Goal: Task Accomplishment & Management: Use online tool/utility

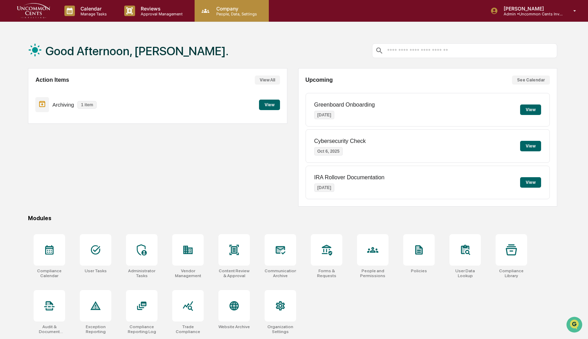
click at [227, 14] on p "People, Data, Settings" at bounding box center [236, 14] width 50 height 5
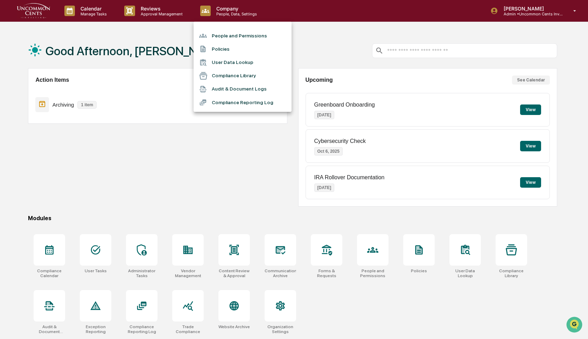
click at [225, 33] on li "People and Permissions" at bounding box center [242, 35] width 98 height 13
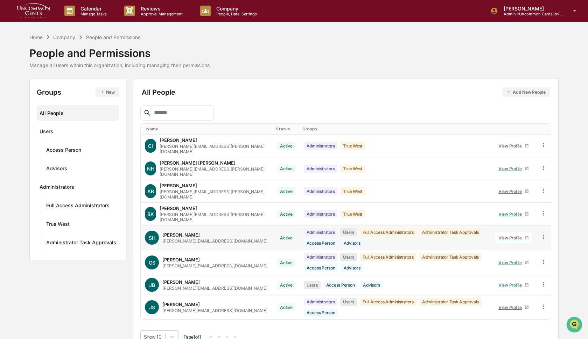
click at [527, 236] on icon at bounding box center [526, 238] width 4 height 4
click at [543, 234] on icon at bounding box center [543, 237] width 7 height 7
click at [514, 273] on div "Change Name/Email" at bounding box center [511, 277] width 60 height 8
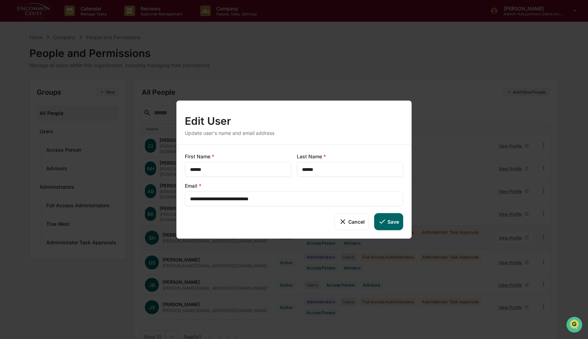
click at [390, 221] on button "Save" at bounding box center [388, 221] width 29 height 17
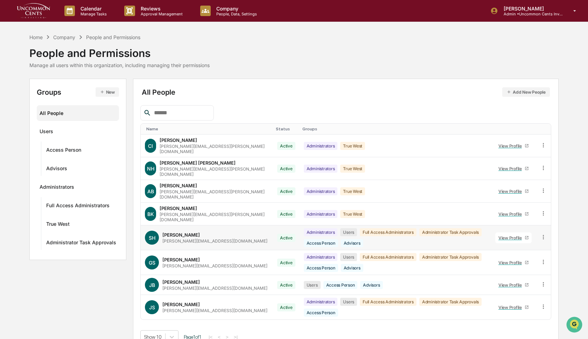
type input "**********"
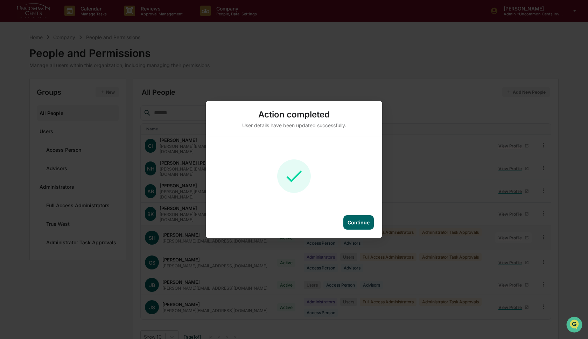
click at [359, 219] on div "Continue" at bounding box center [358, 223] width 30 height 14
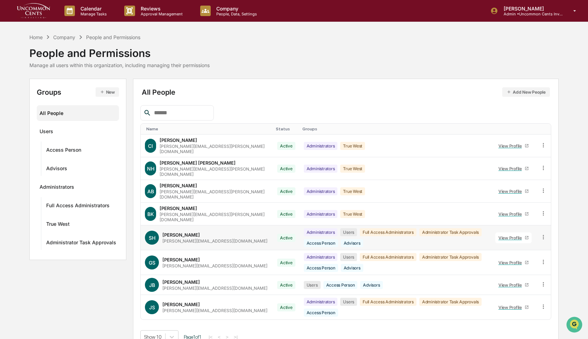
click at [528, 236] on icon at bounding box center [526, 237] width 3 height 3
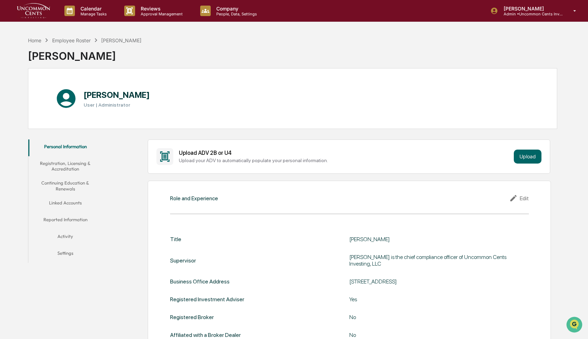
click at [64, 253] on button "Settings" at bounding box center [65, 254] width 74 height 17
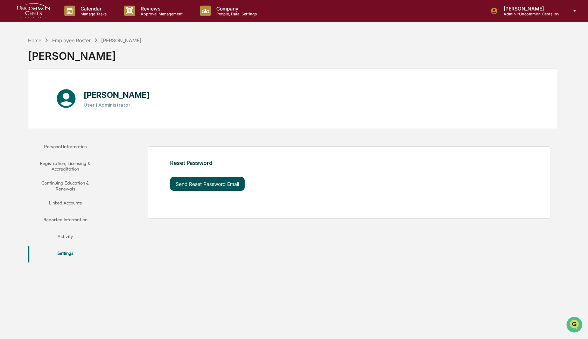
click at [214, 184] on button "Send Reset Password Email" at bounding box center [207, 184] width 75 height 14
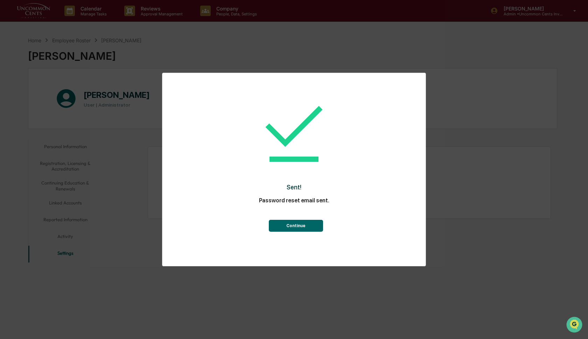
click at [295, 224] on button "Continue" at bounding box center [296, 226] width 54 height 12
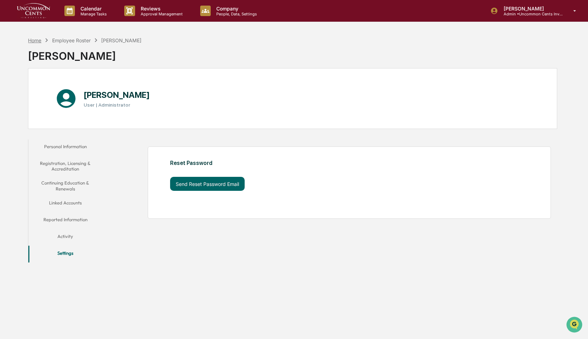
click at [32, 40] on div "Home" at bounding box center [34, 40] width 13 height 6
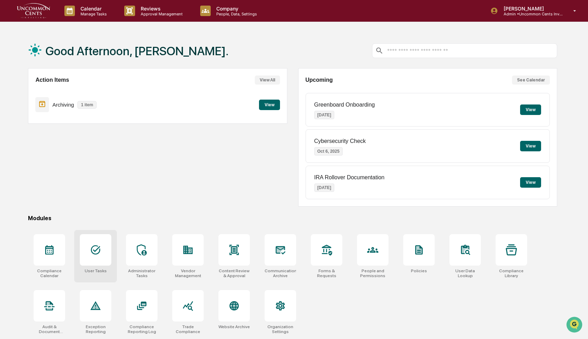
click at [95, 243] on div at bounding box center [95, 249] width 31 height 31
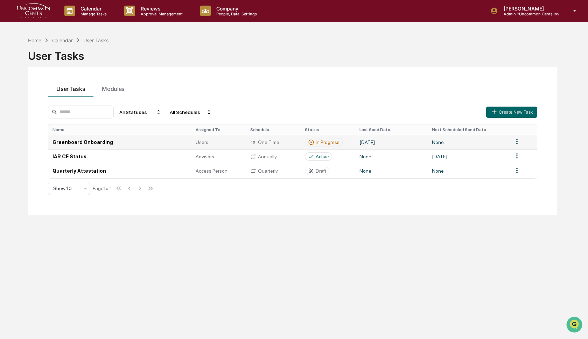
click at [90, 143] on td "Greenboard Onboarding" at bounding box center [119, 142] width 143 height 14
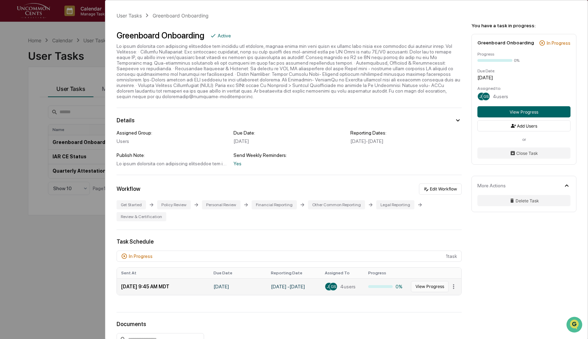
click at [424, 281] on button "View Progress" at bounding box center [430, 286] width 38 height 11
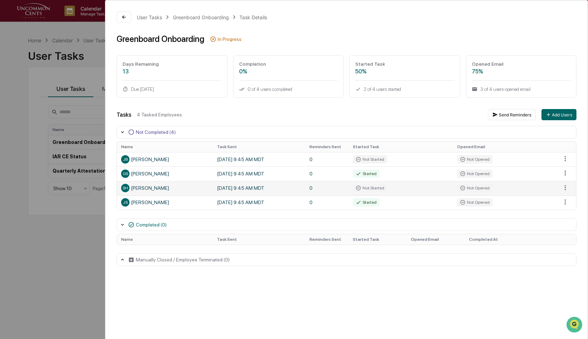
click at [127, 187] on span "SH" at bounding box center [125, 188] width 6 height 5
click at [563, 188] on html "Calendar Manage Tasks Reviews Approval Management Company People, Data, Setting…" at bounding box center [294, 169] width 588 height 339
click at [559, 198] on div "Close Task" at bounding box center [561, 200] width 53 height 11
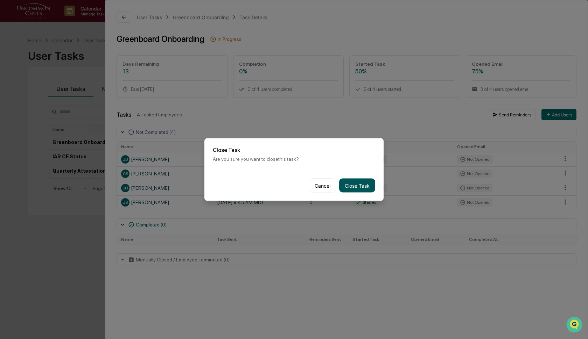
click at [360, 182] on button "Close Task" at bounding box center [357, 186] width 36 height 14
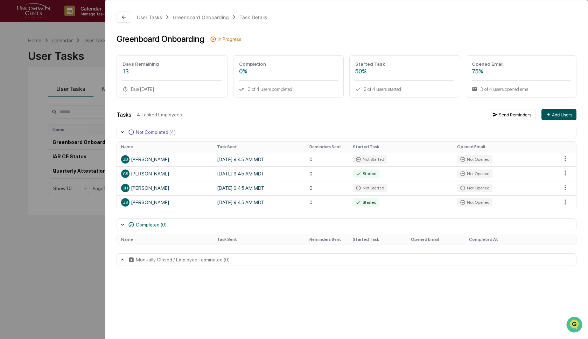
click at [561, 114] on button "Add Users" at bounding box center [558, 114] width 35 height 11
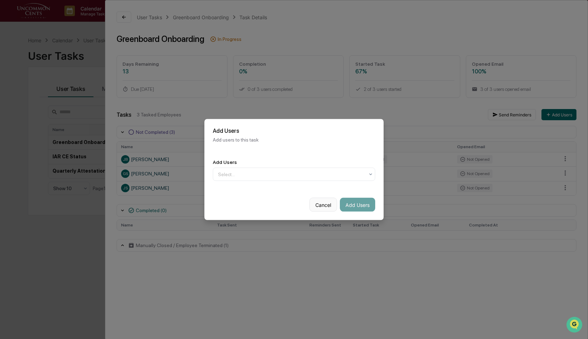
click at [326, 204] on button "Cancel" at bounding box center [323, 205] width 28 height 14
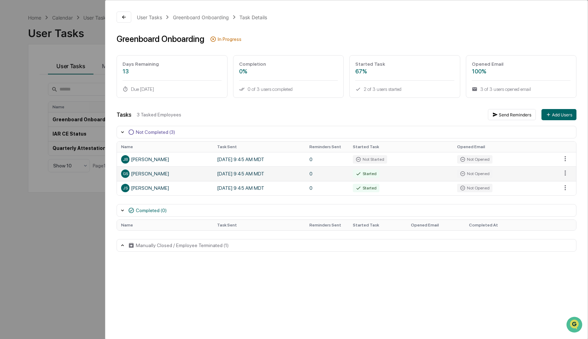
scroll to position [25, 0]
click at [556, 113] on button "Add Users" at bounding box center [558, 114] width 35 height 11
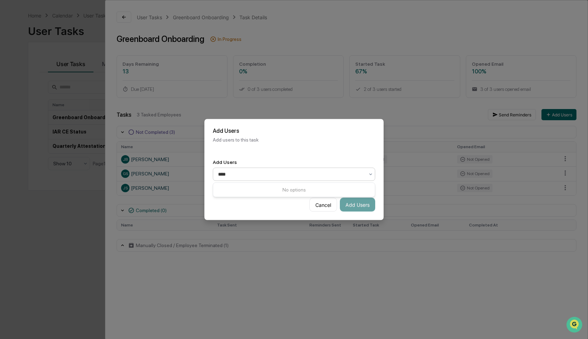
type input "*****"
click at [370, 172] on icon at bounding box center [371, 175] width 6 height 6
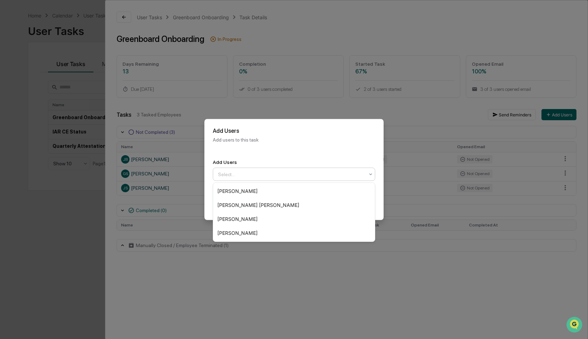
click at [370, 172] on icon at bounding box center [371, 175] width 6 height 6
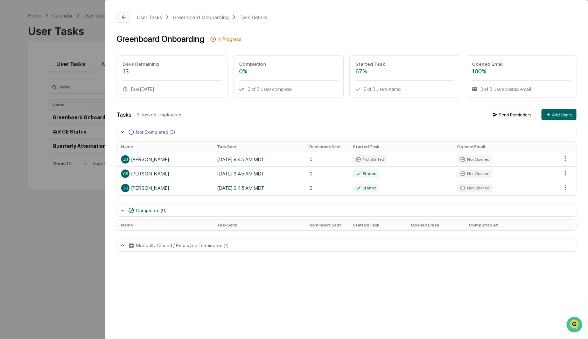
click at [121, 18] on button at bounding box center [123, 17] width 15 height 11
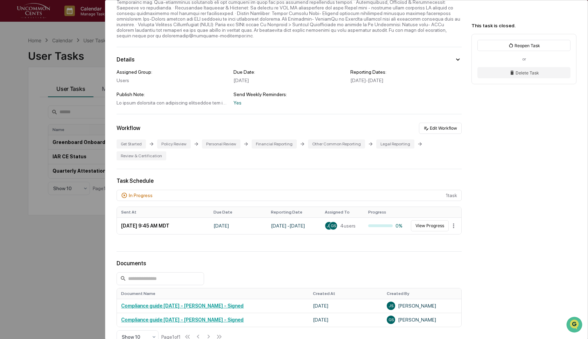
scroll to position [63, 0]
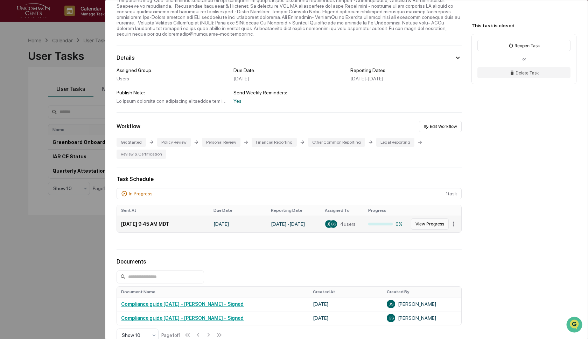
click at [434, 219] on button "View Progress" at bounding box center [430, 224] width 38 height 11
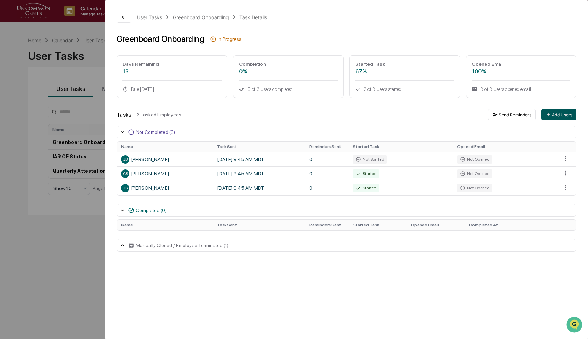
click at [565, 113] on button "Add Users" at bounding box center [558, 114] width 35 height 11
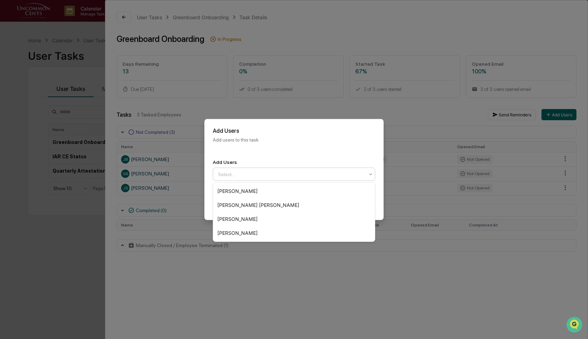
click at [363, 174] on div at bounding box center [291, 174] width 146 height 7
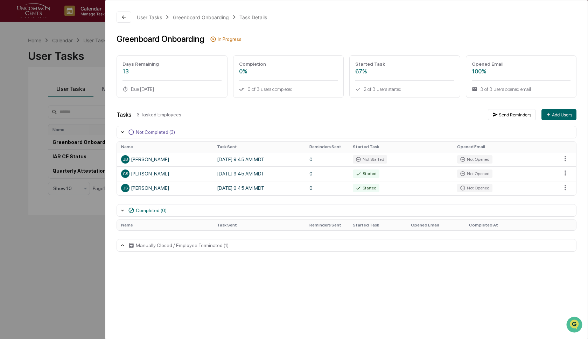
click at [47, 258] on div "User Tasks Greenboard Onboarding Task Details Greenboard Onboarding In Progress…" at bounding box center [294, 169] width 588 height 339
click at [20, 90] on div "User Tasks Greenboard Onboarding Task Details Greenboard Onboarding In Progress…" at bounding box center [294, 169] width 588 height 339
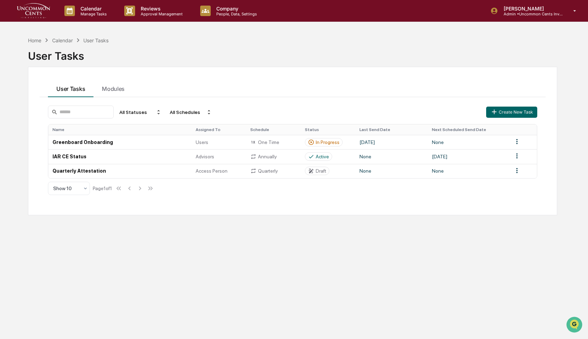
click at [96, 41] on div "User Tasks" at bounding box center [95, 40] width 25 height 6
click at [231, 12] on p "People, Data, Settings" at bounding box center [236, 14] width 50 height 5
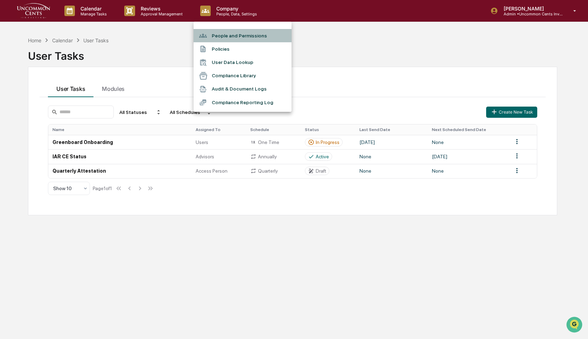
click at [221, 34] on li "People and Permissions" at bounding box center [242, 35] width 98 height 13
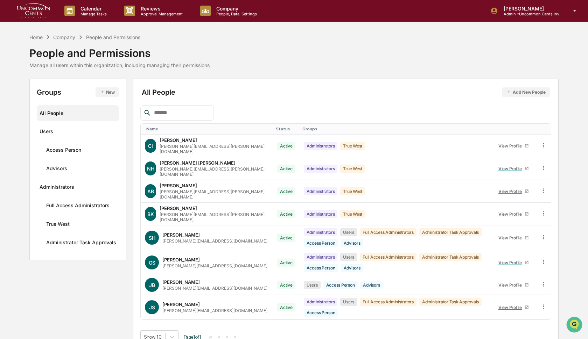
click at [109, 92] on button "New" at bounding box center [107, 91] width 23 height 9
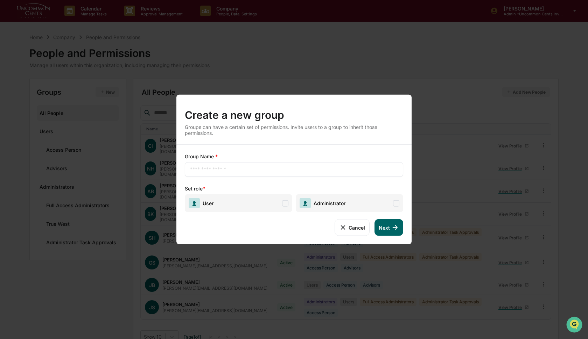
click at [208, 168] on input "text" at bounding box center [294, 169] width 208 height 7
type input "**********"
click at [269, 202] on span "User" at bounding box center [238, 204] width 107 height 18
click at [386, 227] on button "Next" at bounding box center [388, 227] width 29 height 17
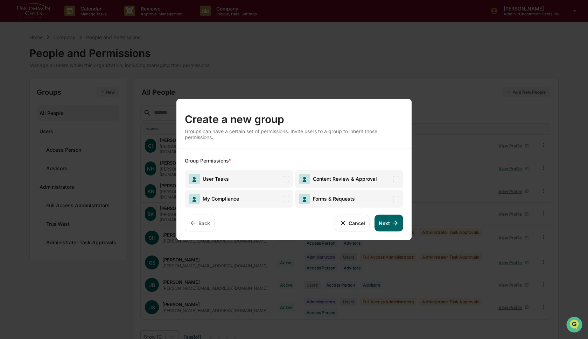
click at [280, 188] on span "User Tasks" at bounding box center [239, 179] width 108 height 18
click at [277, 202] on span "My Compliance" at bounding box center [239, 199] width 108 height 18
click at [337, 198] on span "Forms & Requests" at bounding box center [332, 199] width 45 height 6
click at [342, 181] on span "Content Review & Approval" at bounding box center [343, 179] width 67 height 6
click at [379, 220] on button "Next" at bounding box center [388, 223] width 29 height 17
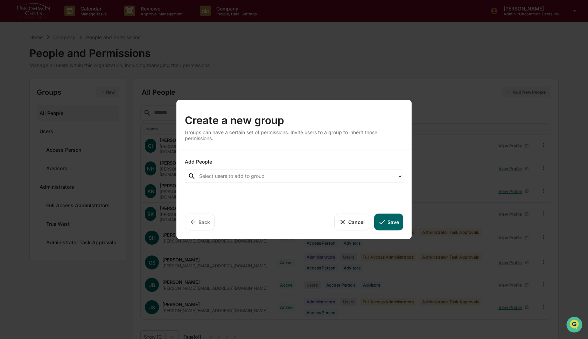
click at [386, 222] on button "Save" at bounding box center [388, 222] width 29 height 17
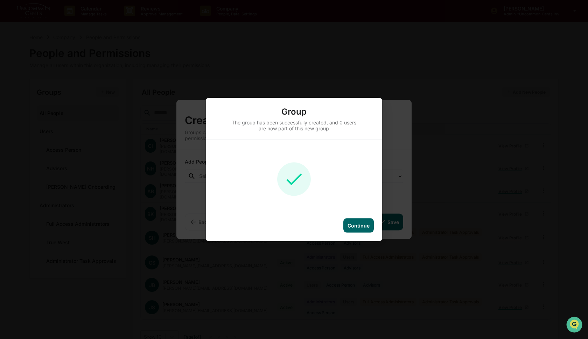
click at [356, 226] on div "Continue" at bounding box center [358, 226] width 22 height 6
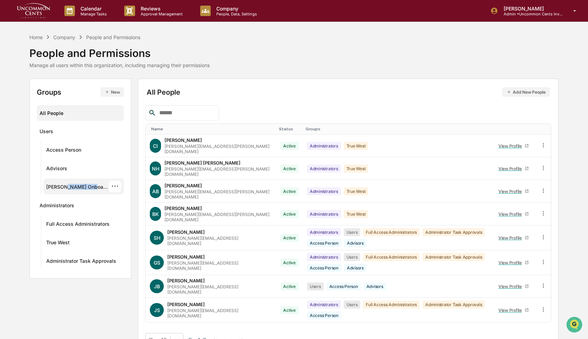
click at [66, 190] on div "[PERSON_NAME] Onboarding" at bounding box center [77, 188] width 63 height 8
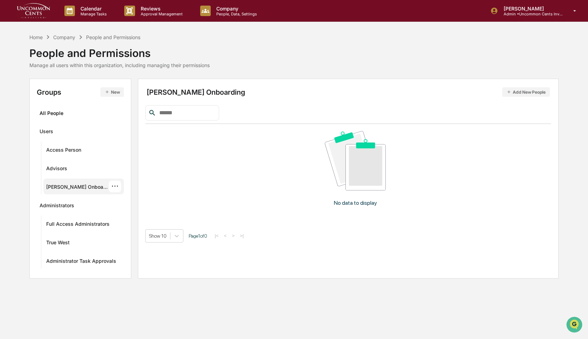
click at [110, 191] on div "···" at bounding box center [115, 187] width 12 height 12
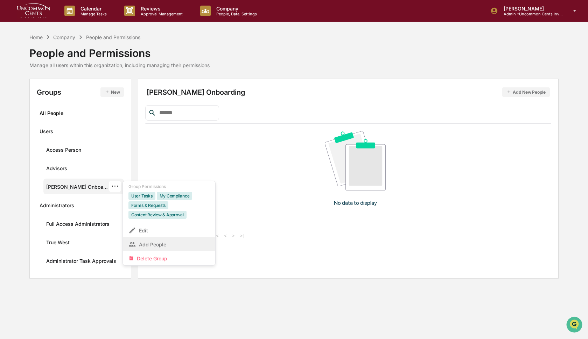
click at [136, 241] on div "Add People" at bounding box center [168, 244] width 81 height 8
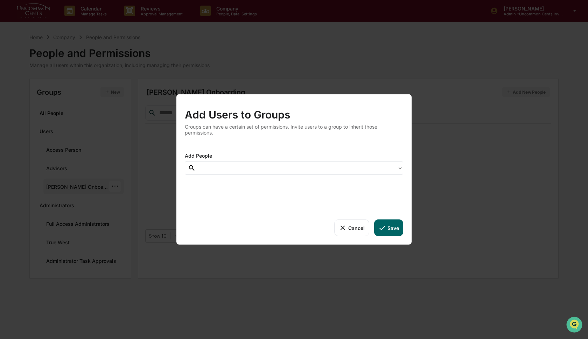
click at [205, 173] on div at bounding box center [297, 168] width 202 height 11
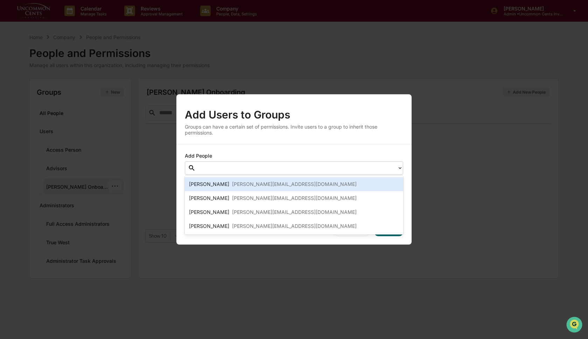
click at [213, 182] on div "[PERSON_NAME]" at bounding box center [209, 184] width 40 height 8
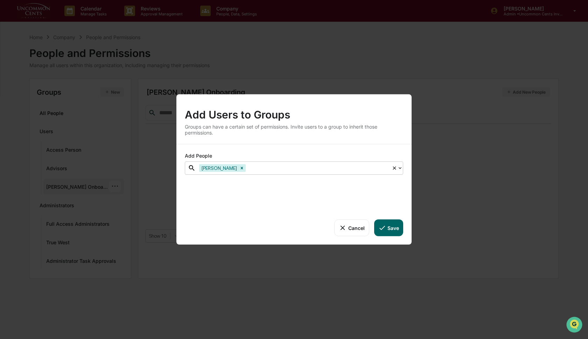
click at [392, 231] on button "Save" at bounding box center [388, 228] width 29 height 17
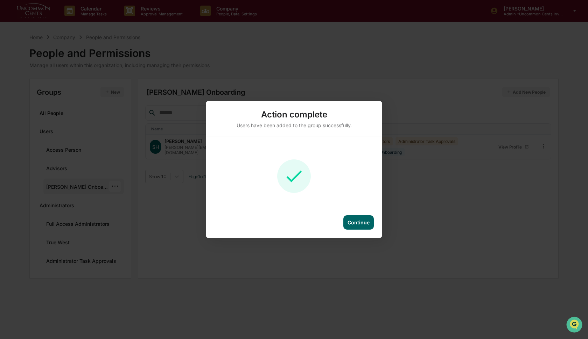
click at [353, 221] on div "Continue" at bounding box center [358, 223] width 22 height 6
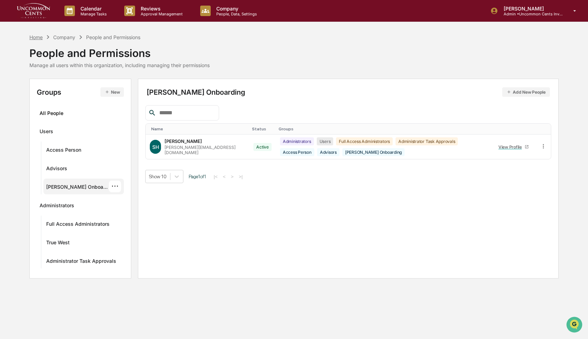
click at [35, 37] on div "Home" at bounding box center [35, 37] width 13 height 6
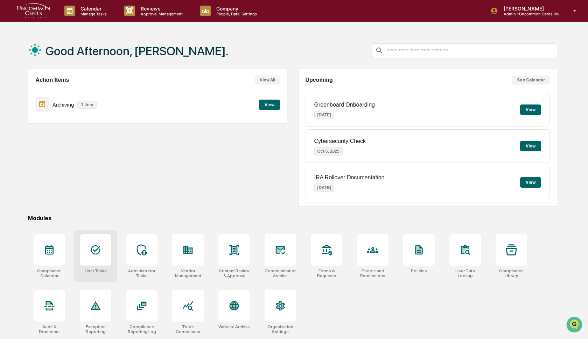
click at [100, 247] on icon at bounding box center [95, 250] width 11 height 11
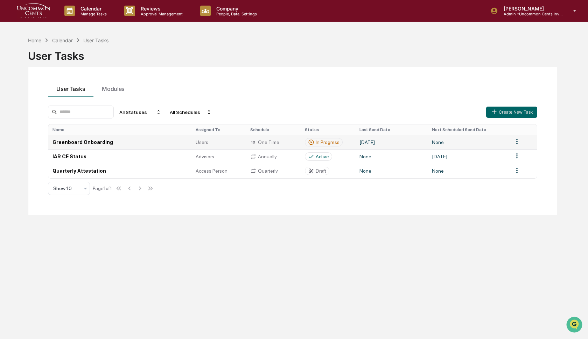
click at [105, 141] on td "Greenboard Onboarding" at bounding box center [119, 142] width 143 height 14
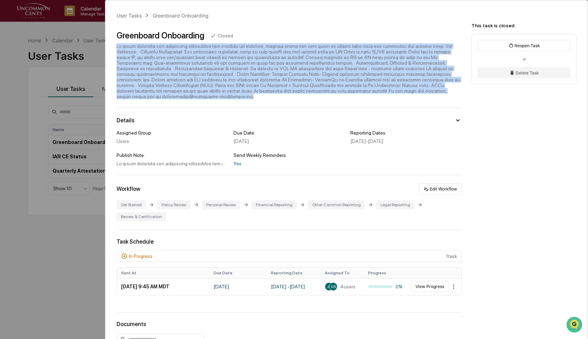
drag, startPoint x: 314, startPoint y: 91, endPoint x: 116, endPoint y: 44, distance: 202.6
click at [116, 44] on div "User Tasks Greenboard Onboarding Greenboard Onboarding Closed Details Assigned …" at bounding box center [346, 237] width 482 height 475
copy div "To fully implement our compliance technology and maximize its benefits, please …"
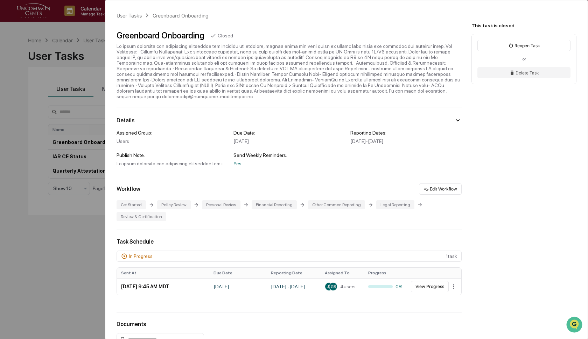
click at [19, 87] on div "User Tasks Greenboard Onboarding Greenboard Onboarding Closed Details Assigned …" at bounding box center [294, 169] width 588 height 339
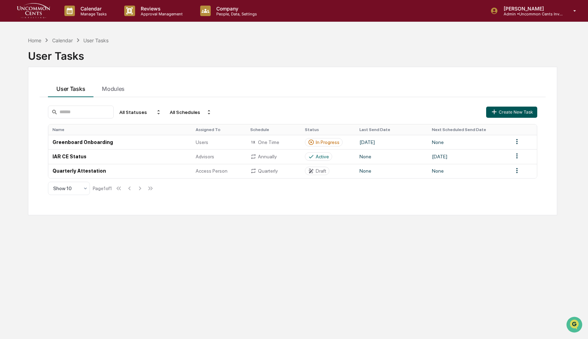
click at [491, 112] on icon "button" at bounding box center [494, 112] width 8 height 8
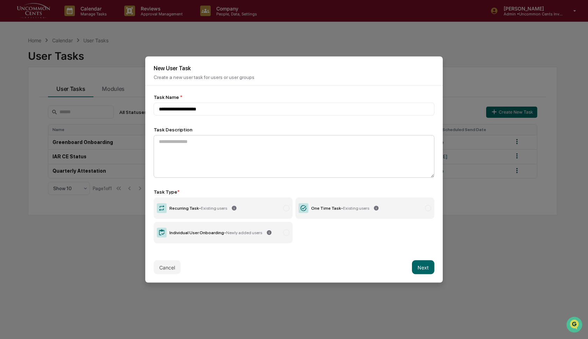
type input "**********"
click at [259, 144] on textarea at bounding box center [294, 156] width 281 height 43
paste textarea "**********"
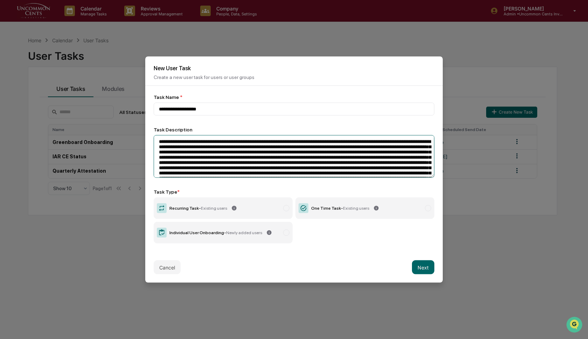
scroll to position [32, 0]
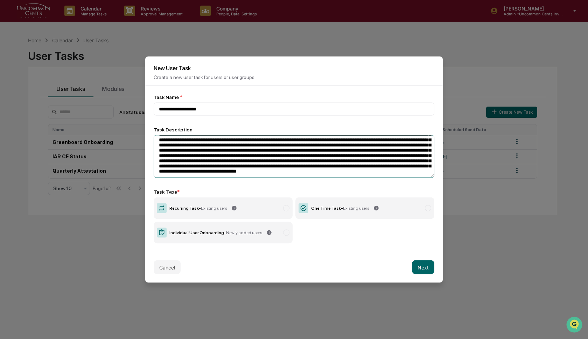
type textarea "**********"
click at [408, 210] on label "One Time Task - Existing users" at bounding box center [364, 209] width 139 height 22
click at [423, 265] on button "Next" at bounding box center [423, 268] width 22 height 14
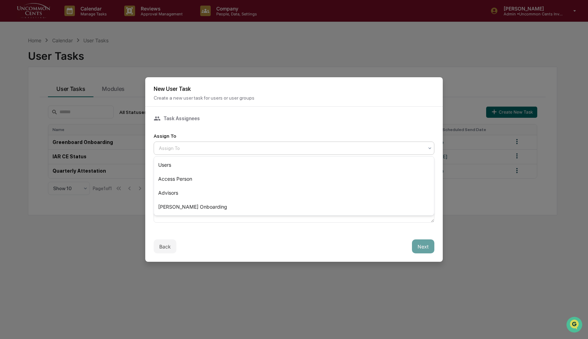
click at [233, 147] on div at bounding box center [291, 148] width 264 height 7
click at [201, 206] on div "[PERSON_NAME] Onboarding" at bounding box center [294, 207] width 280 height 14
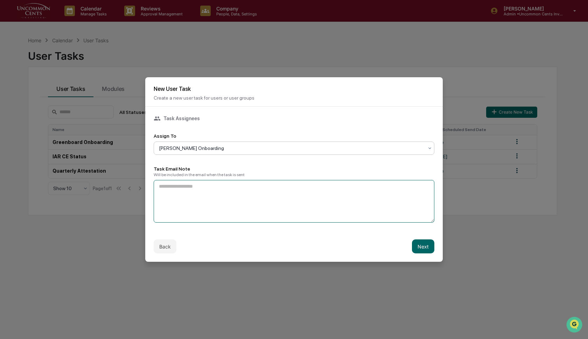
click at [200, 193] on textarea at bounding box center [294, 201] width 281 height 43
paste textarea "**********"
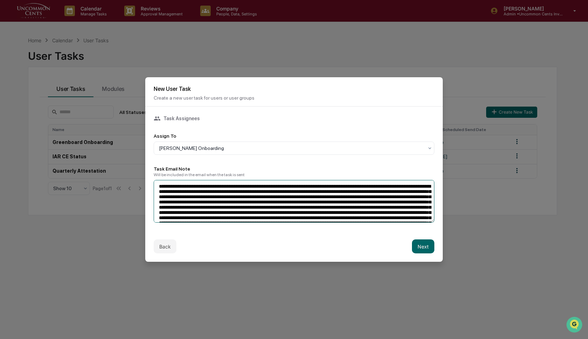
scroll to position [32, 0]
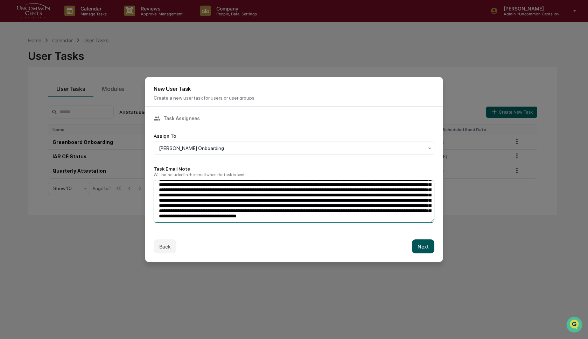
type textarea "**********"
click at [423, 246] on button "Next" at bounding box center [423, 247] width 22 height 14
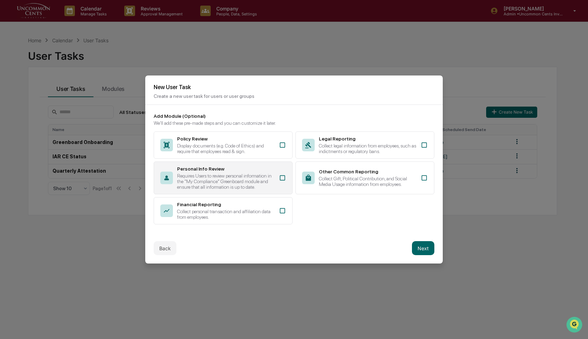
click at [268, 182] on div "Requires Users to review personal information in the "My Compliance" Greenboard…" at bounding box center [226, 181] width 98 height 17
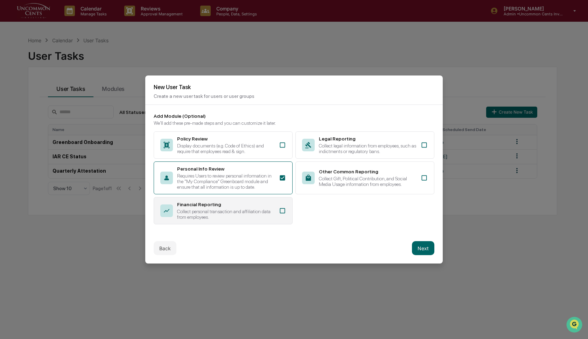
click at [267, 212] on div "Collect personal transaction and affiliation data from employees." at bounding box center [226, 214] width 98 height 11
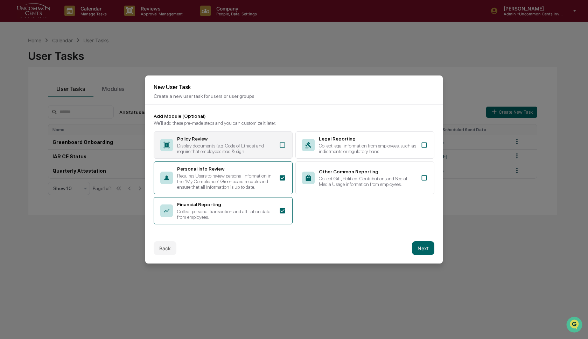
click at [262, 147] on div "Display documents (e.g. Code of Ethics) and require that employees read & sign." at bounding box center [226, 148] width 98 height 11
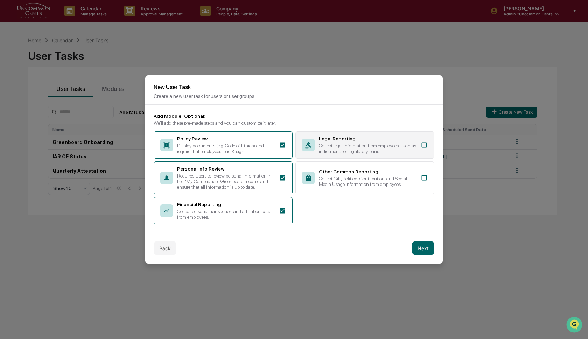
click at [372, 148] on div "Collect legal information from employees, such as indictments or regulatory ban…" at bounding box center [368, 148] width 98 height 11
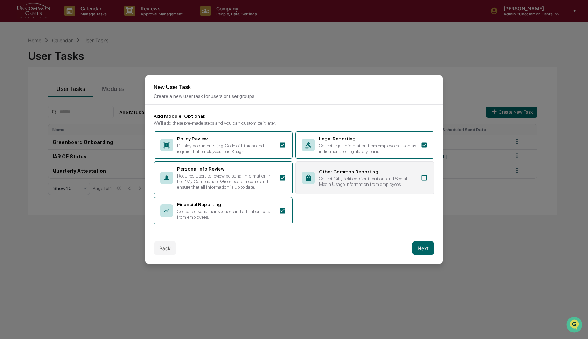
click at [372, 173] on div "Other Common Reporting" at bounding box center [368, 172] width 98 height 6
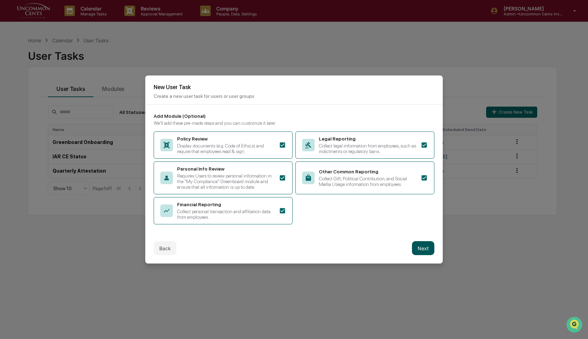
click at [420, 248] on button "Next" at bounding box center [423, 248] width 22 height 14
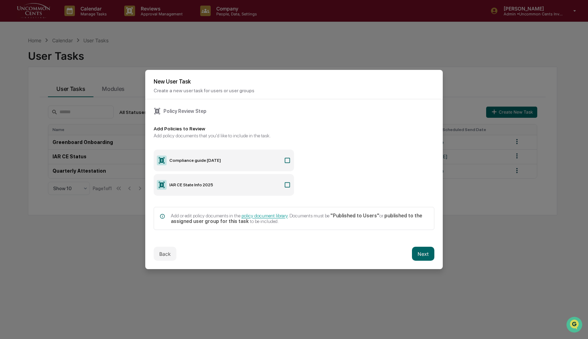
click at [257, 159] on label "Compliance guide November 2024" at bounding box center [224, 161] width 140 height 22
click at [421, 253] on button "Next" at bounding box center [423, 254] width 22 height 14
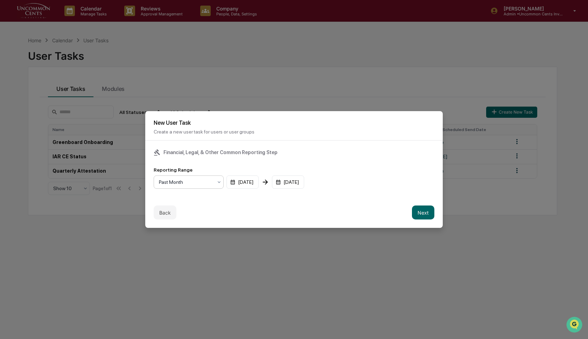
click at [212, 182] on div at bounding box center [186, 182] width 54 height 7
click at [188, 214] on div "Past Quarter" at bounding box center [188, 213] width 69 height 14
click at [421, 215] on button "Next" at bounding box center [423, 213] width 22 height 14
click at [187, 184] on div "mm/dd/yyyy" at bounding box center [175, 182] width 43 height 13
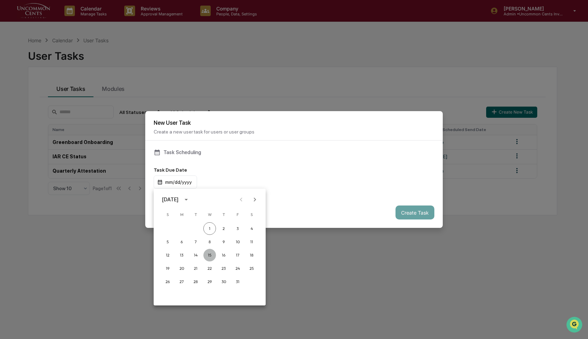
click at [210, 256] on button "15" at bounding box center [209, 255] width 13 height 13
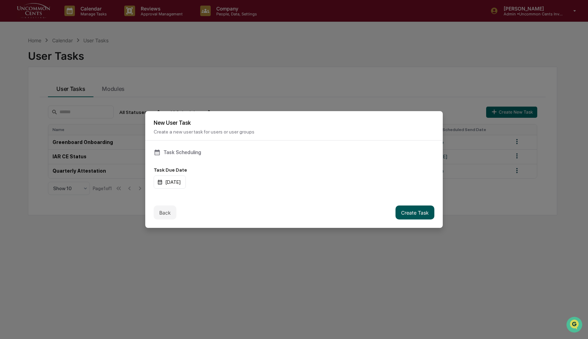
click at [426, 212] on button "Create Task" at bounding box center [414, 213] width 39 height 14
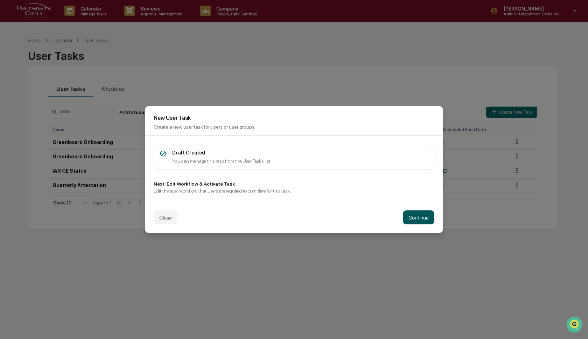
click at [417, 219] on button "Continue" at bounding box center [418, 218] width 31 height 14
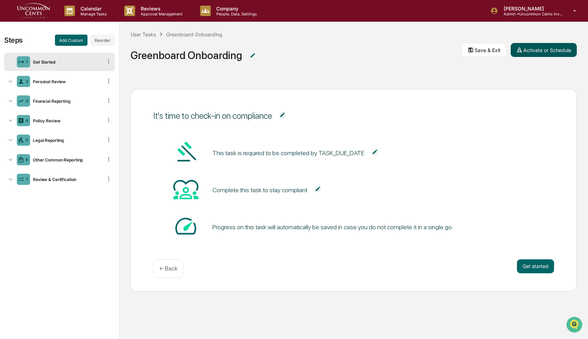
click at [545, 51] on button "Activate or Schedule" at bounding box center [543, 50] width 66 height 14
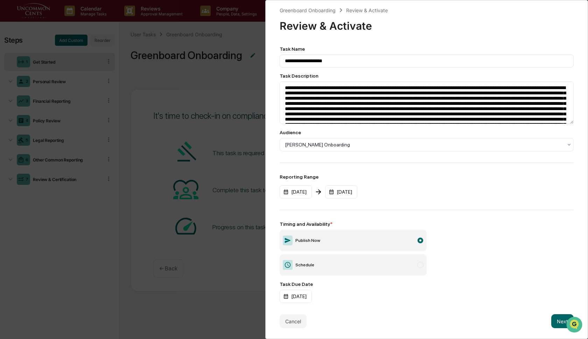
scroll to position [2, 0]
click at [554, 319] on button "Next" at bounding box center [562, 322] width 22 height 14
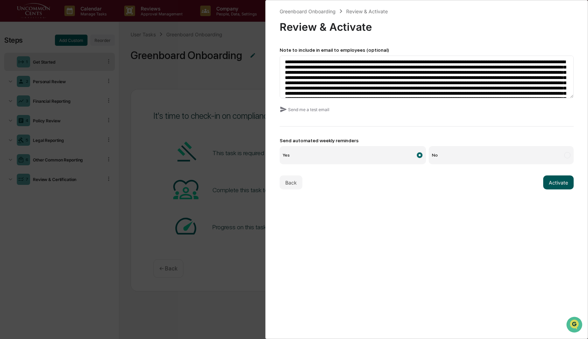
click at [556, 184] on button "Activate" at bounding box center [558, 183] width 30 height 14
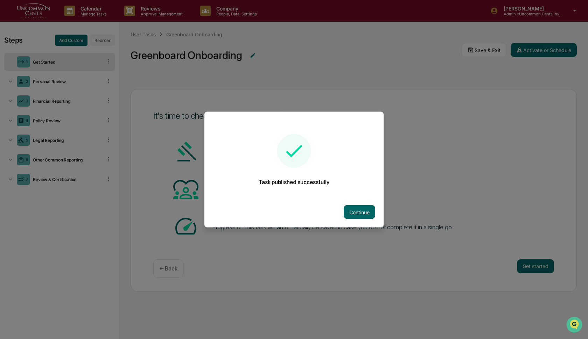
click at [299, 63] on div at bounding box center [294, 169] width 588 height 339
